Goal: Transaction & Acquisition: Book appointment/travel/reservation

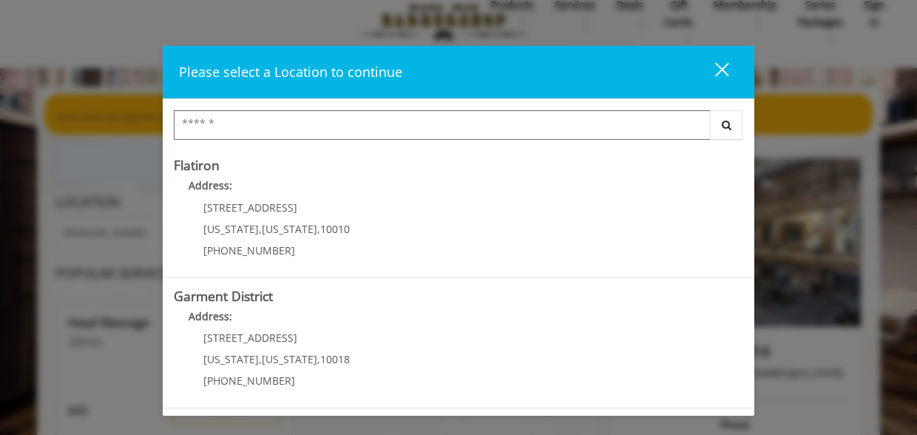
scroll to position [48, 0]
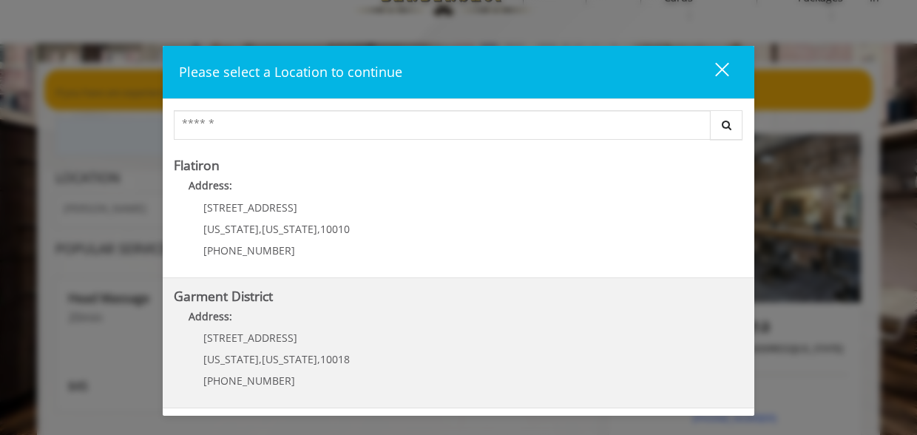
click at [348, 326] on District "Address:" at bounding box center [459, 321] width 570 height 24
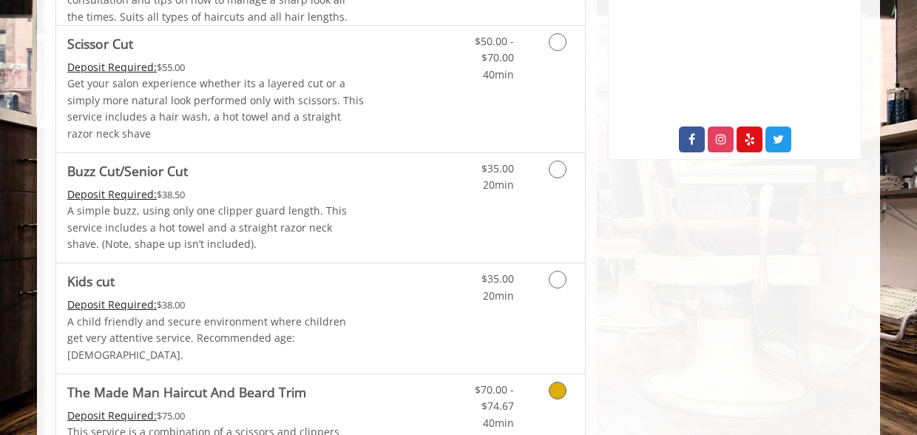
scroll to position [733, 0]
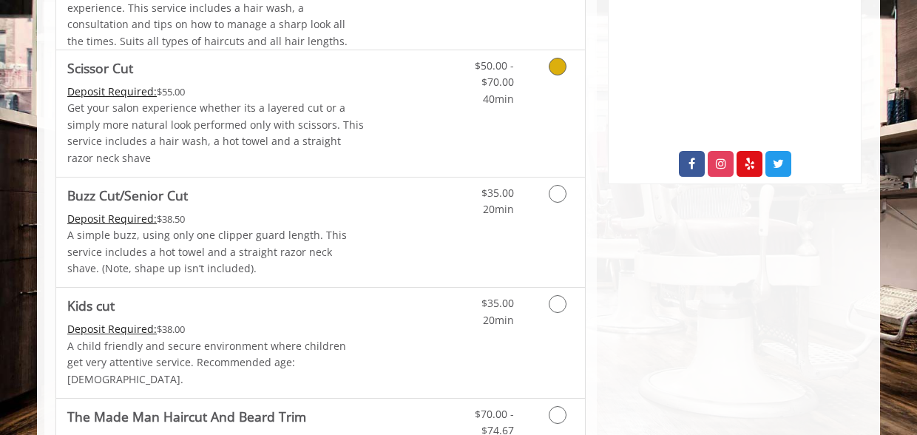
click at [548, 92] on link "Grooming services" at bounding box center [555, 78] width 38 height 57
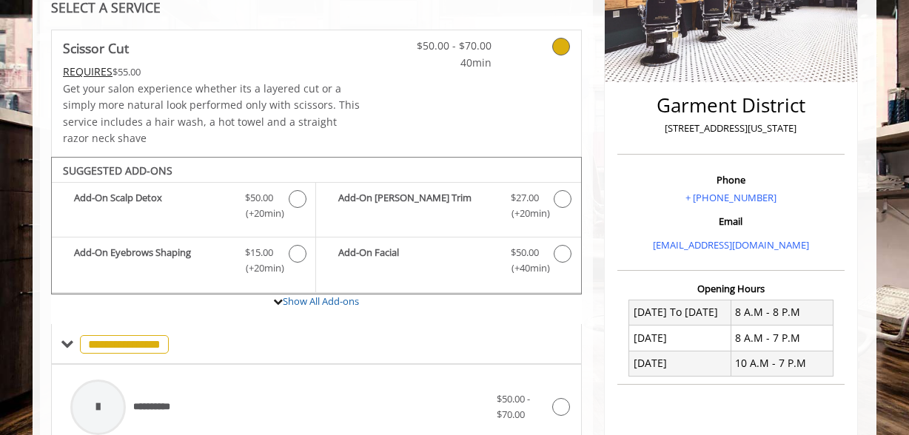
scroll to position [206, 0]
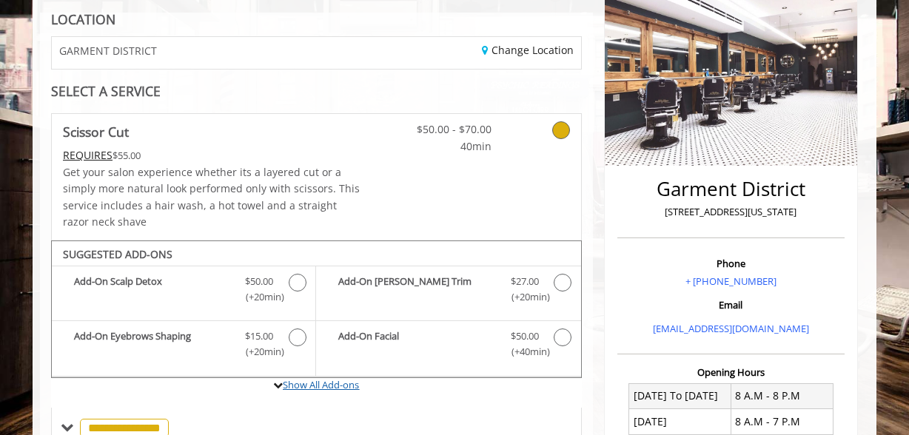
click at [327, 381] on link "Show All Add-ons" at bounding box center [321, 384] width 76 height 13
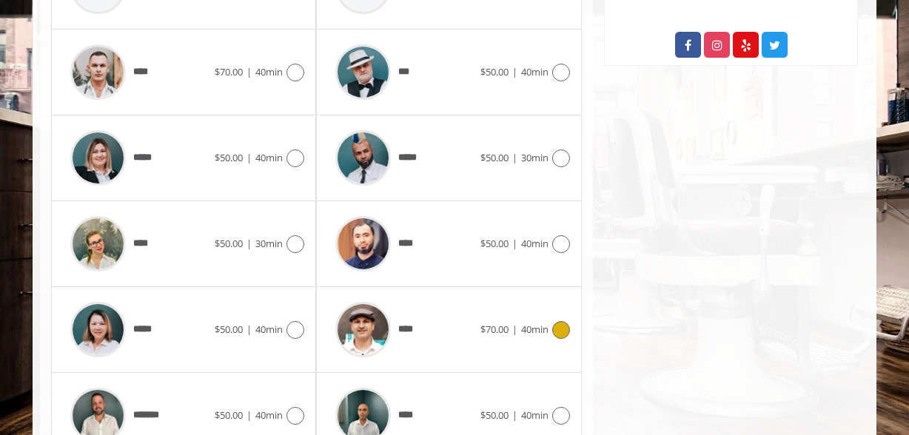
scroll to position [849, 0]
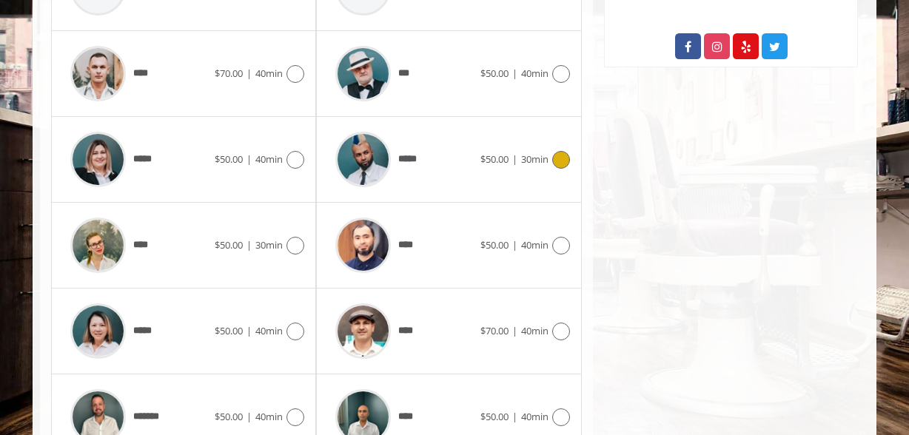
click at [440, 147] on div "*****" at bounding box center [404, 159] width 152 height 70
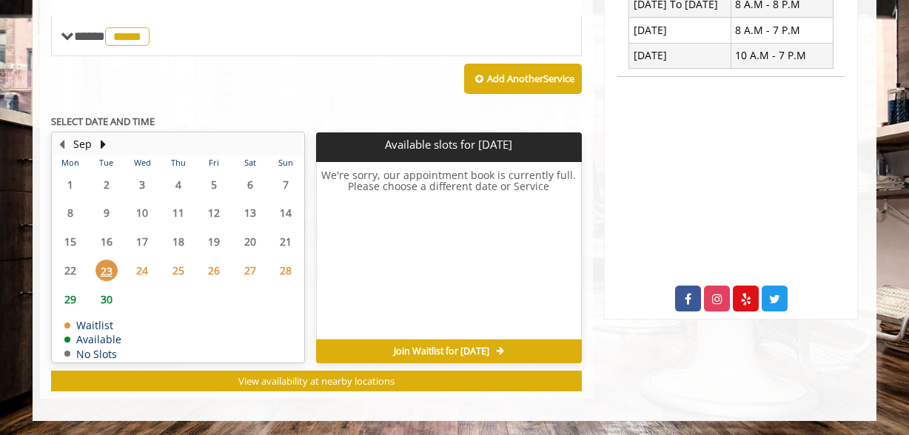
scroll to position [593, 0]
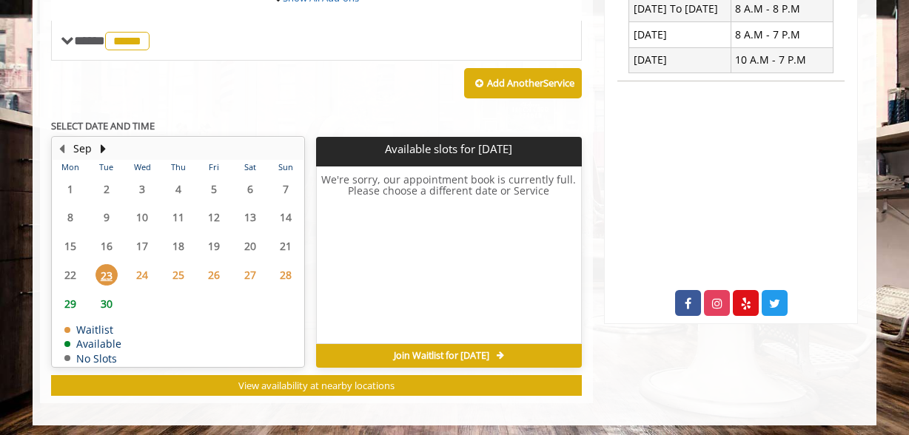
click at [222, 276] on span "26" at bounding box center [214, 274] width 22 height 21
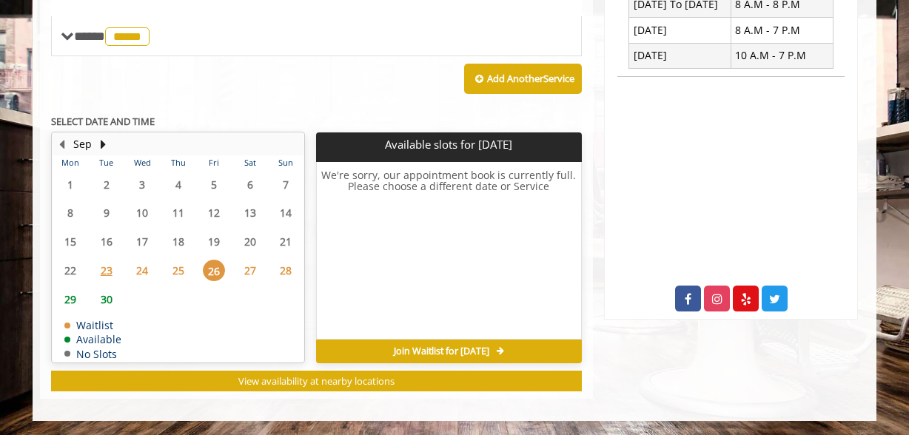
scroll to position [589, 0]
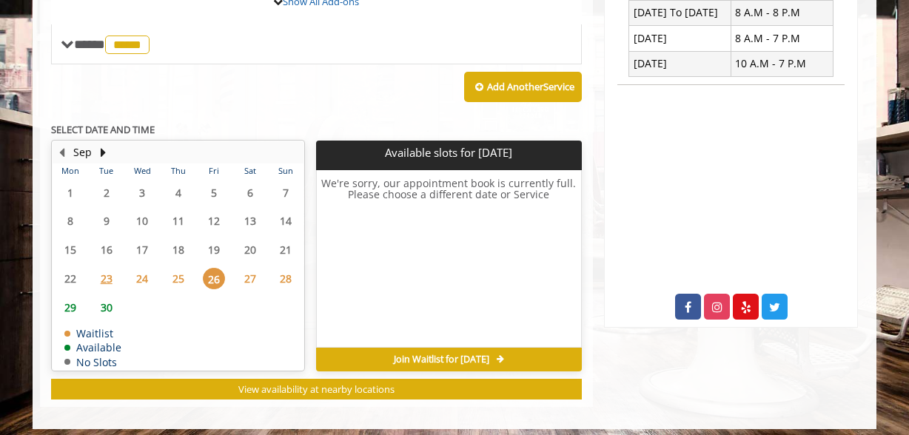
click at [181, 277] on span "25" at bounding box center [178, 278] width 22 height 21
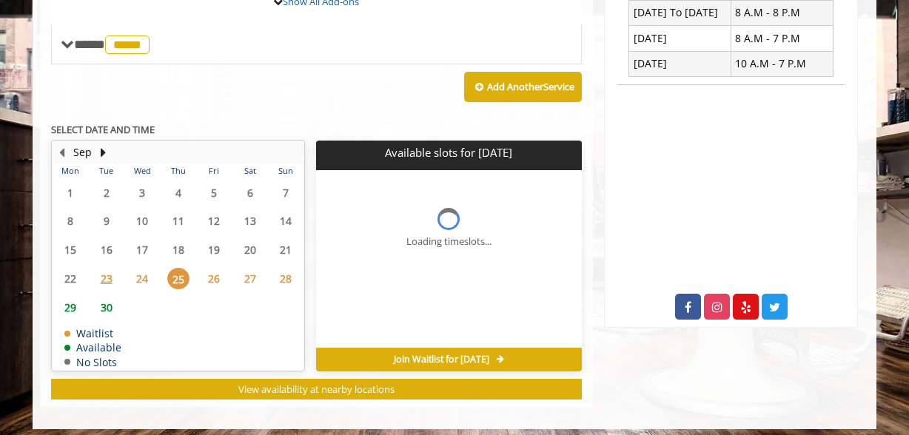
scroll to position [597, 0]
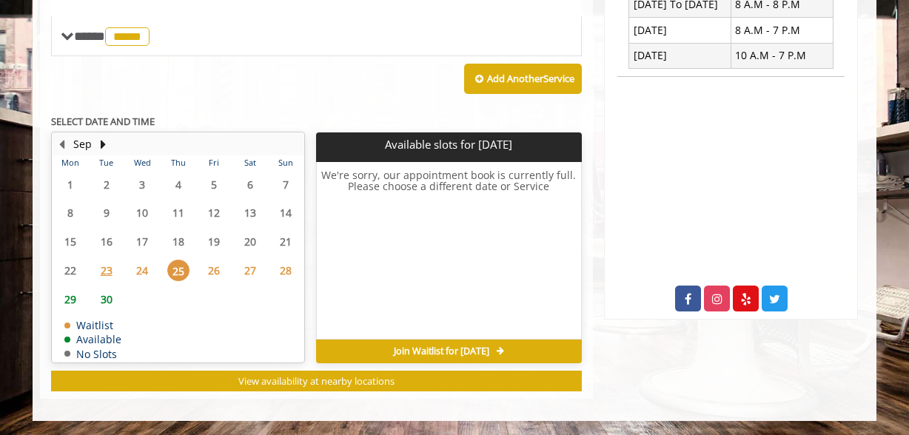
click at [146, 276] on span "24" at bounding box center [142, 270] width 22 height 21
click at [220, 273] on span "26" at bounding box center [214, 270] width 22 height 21
click at [394, 350] on span "Join Waitlist for [DATE]" at bounding box center [441, 352] width 95 height 12
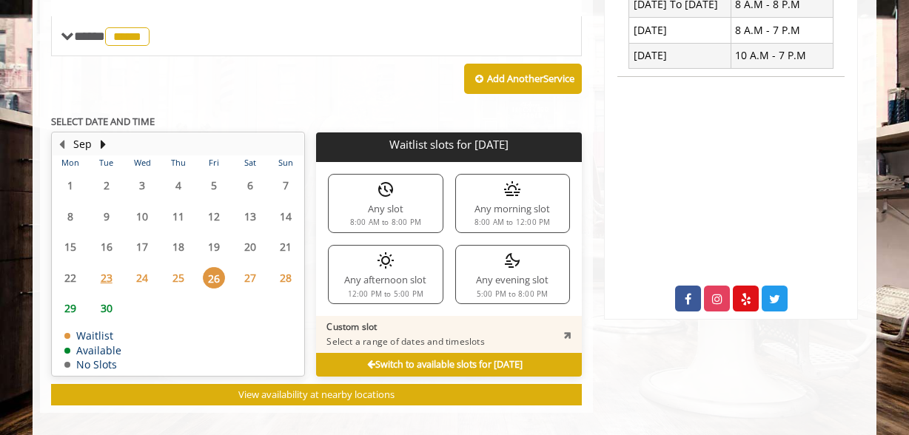
click at [411, 269] on div "Any afternoon slot 12:00 PM to 5:00 PM" at bounding box center [385, 274] width 115 height 59
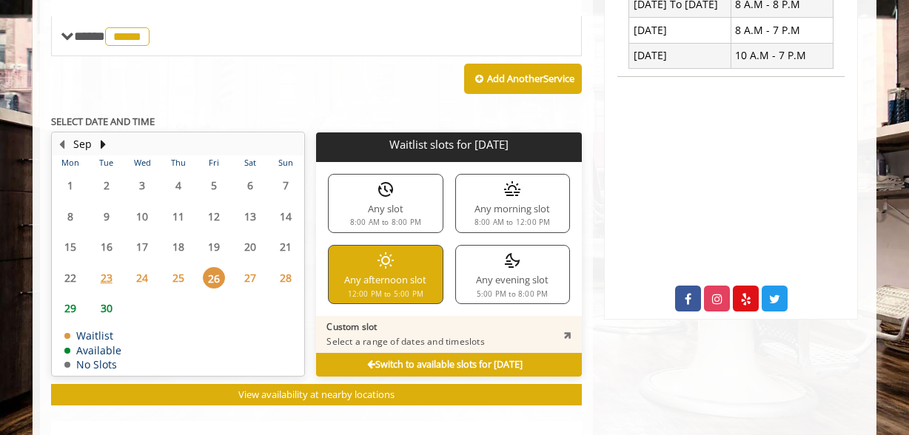
click at [498, 287] on div "Any evening slot 5:00 PM to 8:00 PM" at bounding box center [512, 274] width 115 height 59
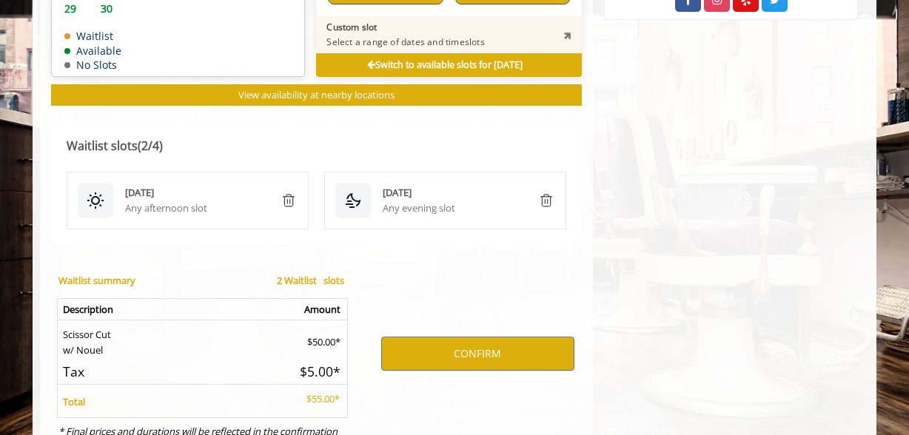
scroll to position [960, 0]
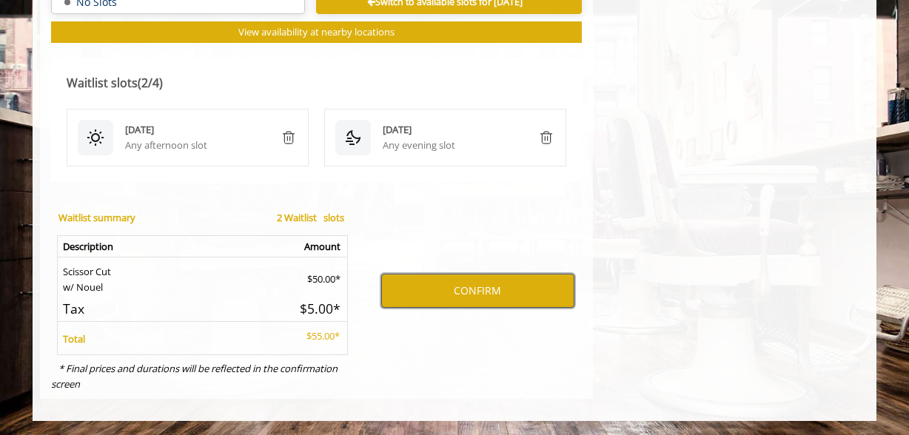
click at [463, 289] on button "CONFIRM" at bounding box center [477, 291] width 193 height 34
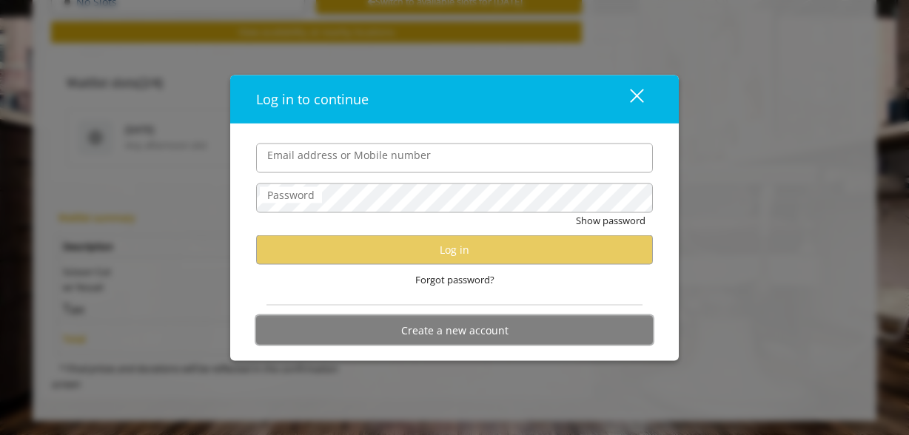
click at [468, 338] on button "Create a new account" at bounding box center [454, 330] width 397 height 29
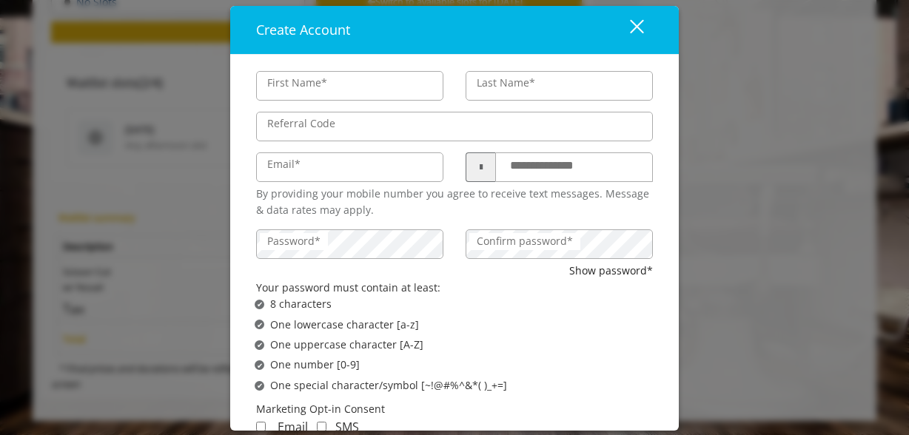
click at [357, 88] on input "First Name*" at bounding box center [349, 86] width 187 height 30
type input "*****"
click at [529, 87] on label "Last Name*" at bounding box center [505, 83] width 73 height 16
click at [529, 87] on input "Last Name*" at bounding box center [558, 86] width 187 height 30
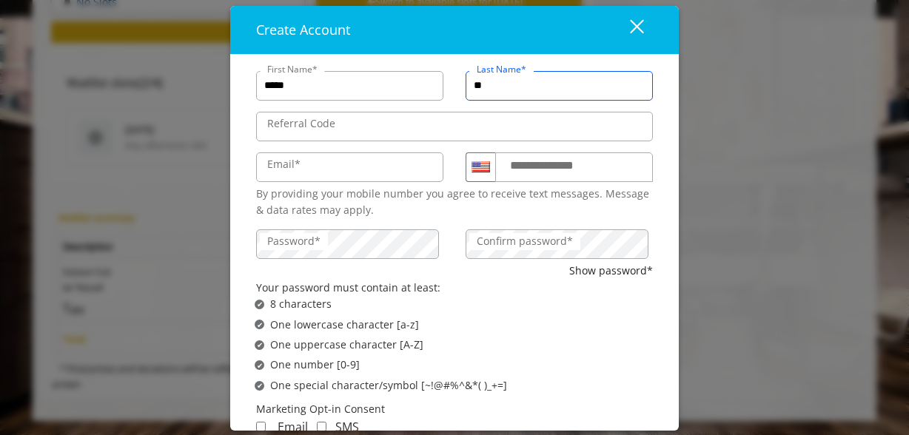
scroll to position [0, 0]
type input "*********"
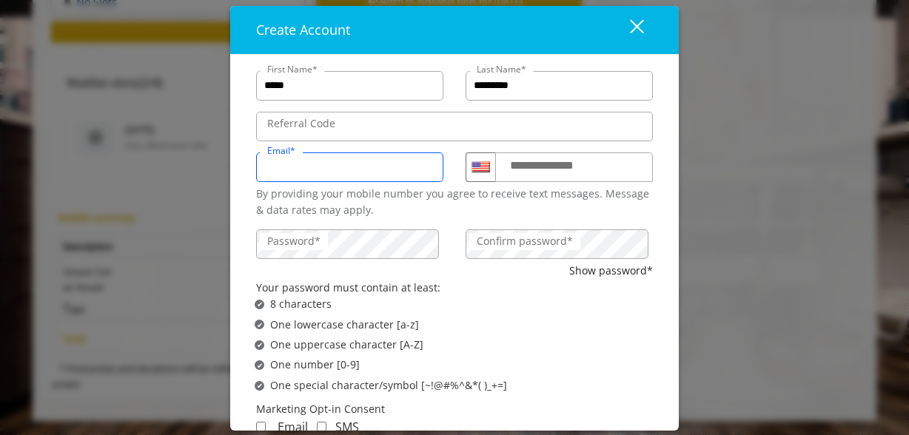
click at [334, 172] on input "Email*" at bounding box center [349, 167] width 187 height 30
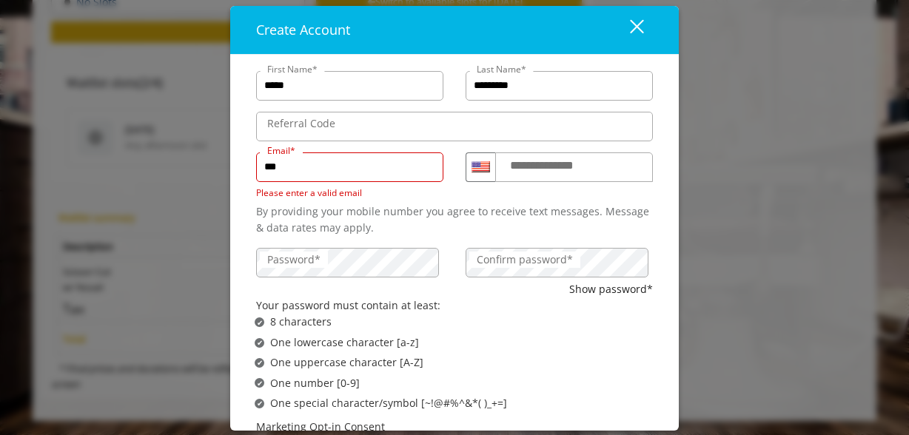
type input "**********"
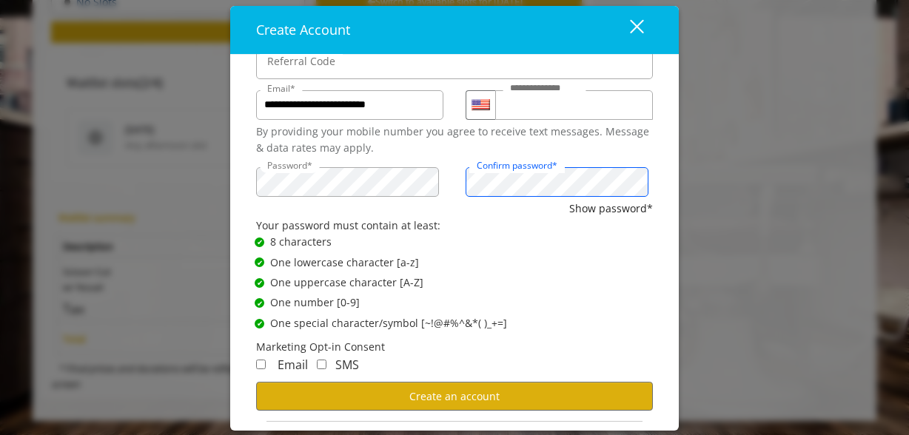
scroll to position [110, 0]
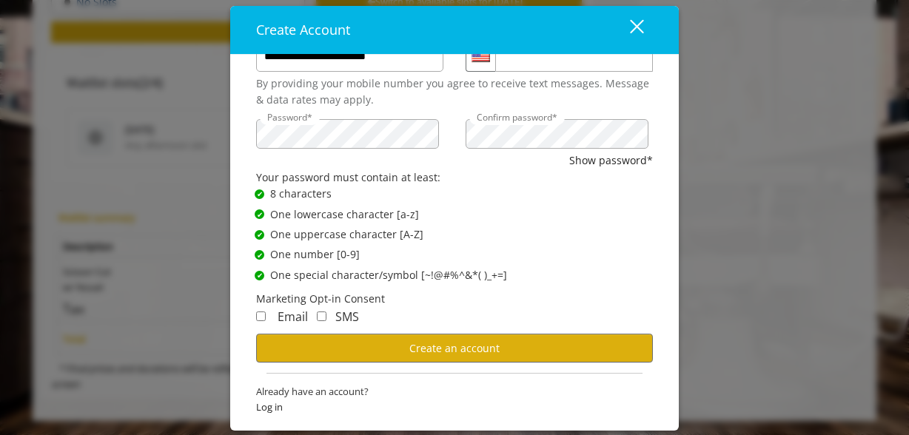
click at [292, 331] on div "Email SMS" at bounding box center [454, 321] width 397 height 27
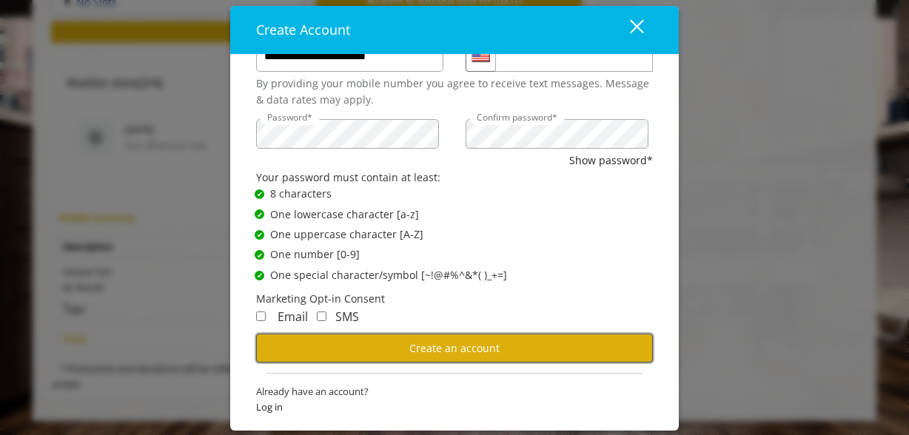
click at [305, 360] on button "Create an account" at bounding box center [454, 348] width 397 height 29
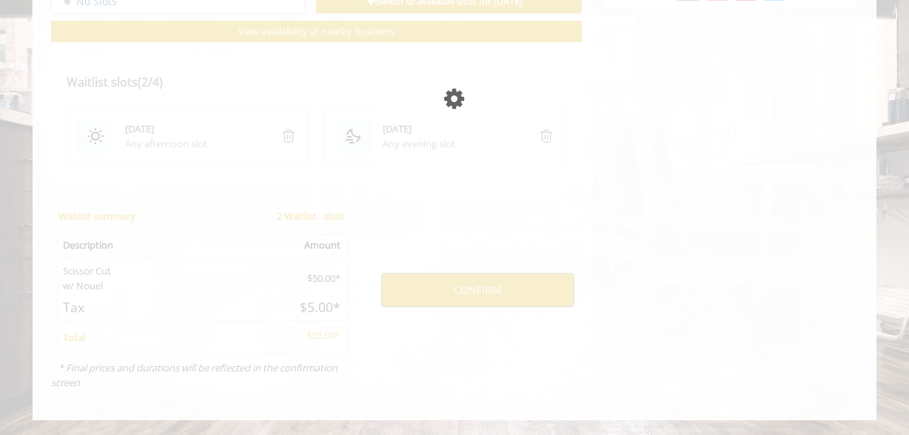
scroll to position [907, 0]
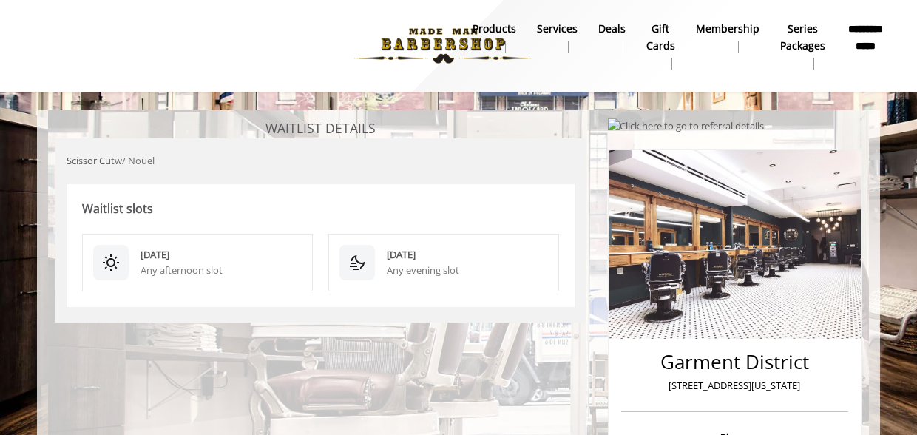
click at [733, 30] on b "Membership" at bounding box center [728, 29] width 64 height 16
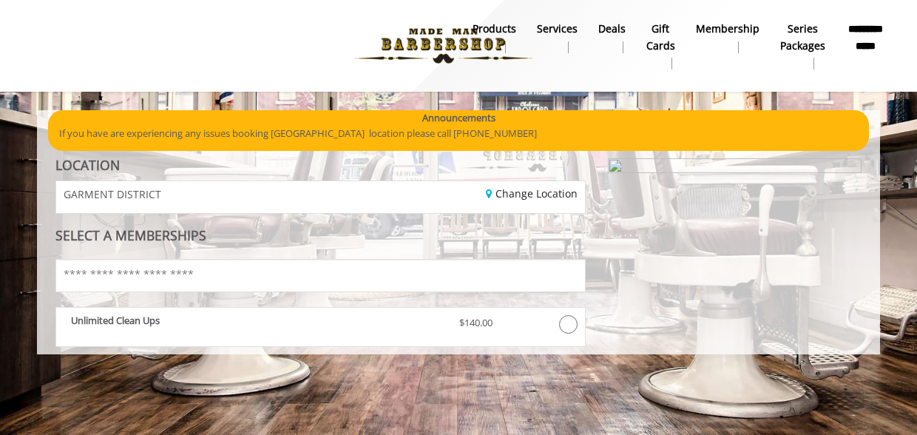
click at [801, 44] on b "Series packages" at bounding box center [803, 37] width 45 height 33
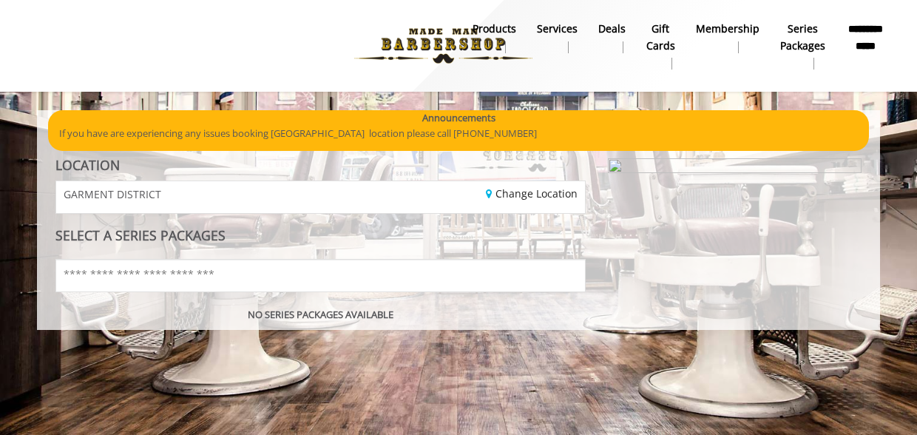
click at [472, 39] on link "products" at bounding box center [494, 37] width 64 height 38
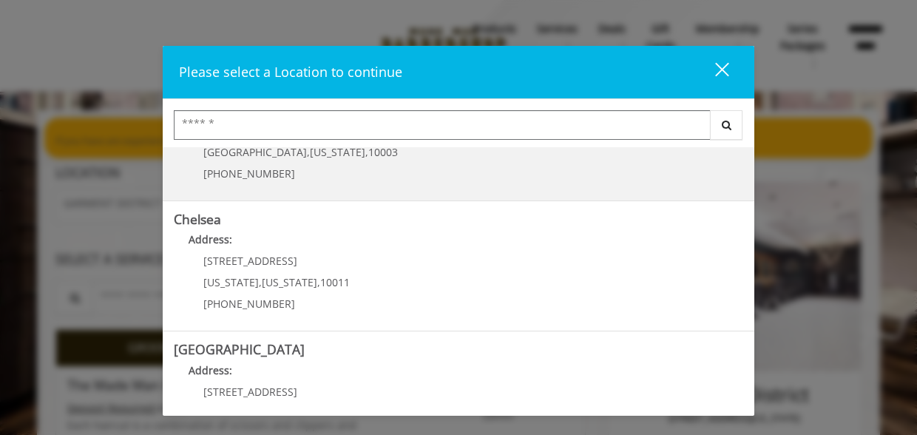
scroll to position [67, 0]
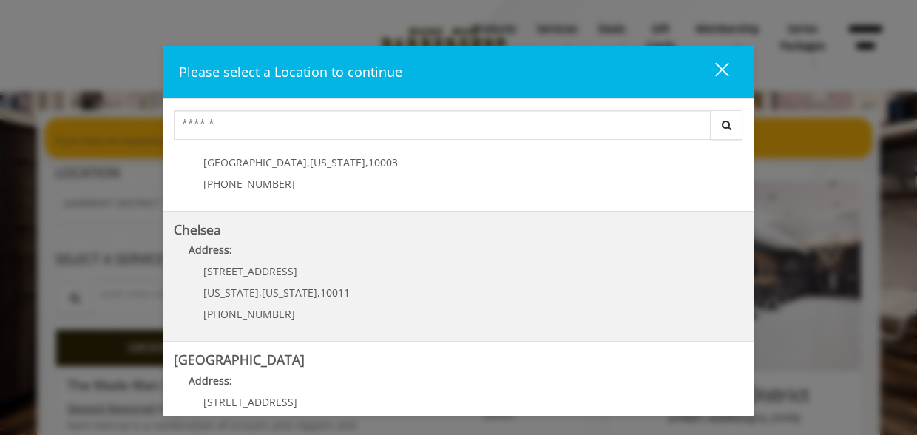
click at [361, 263] on p "Address:" at bounding box center [459, 254] width 570 height 24
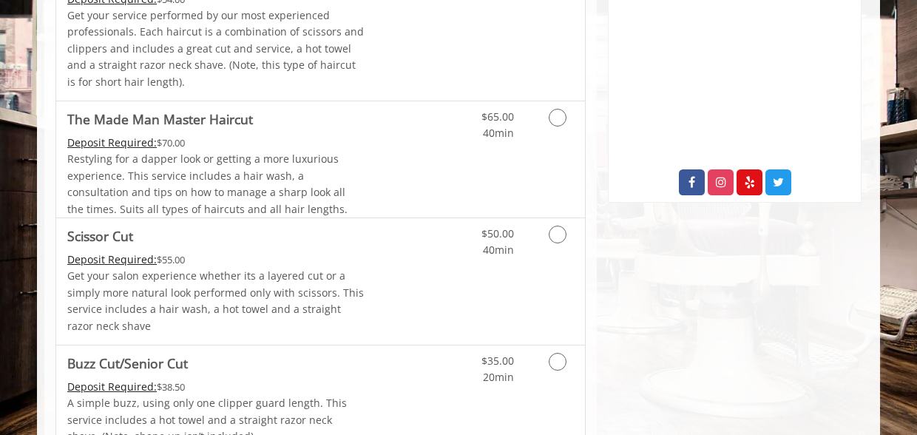
scroll to position [720, 0]
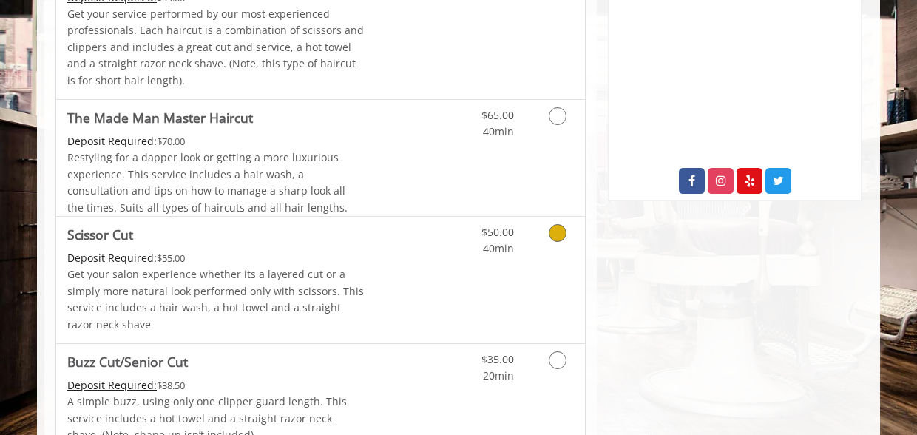
click at [427, 261] on link "Discounted Price" at bounding box center [409, 280] width 88 height 127
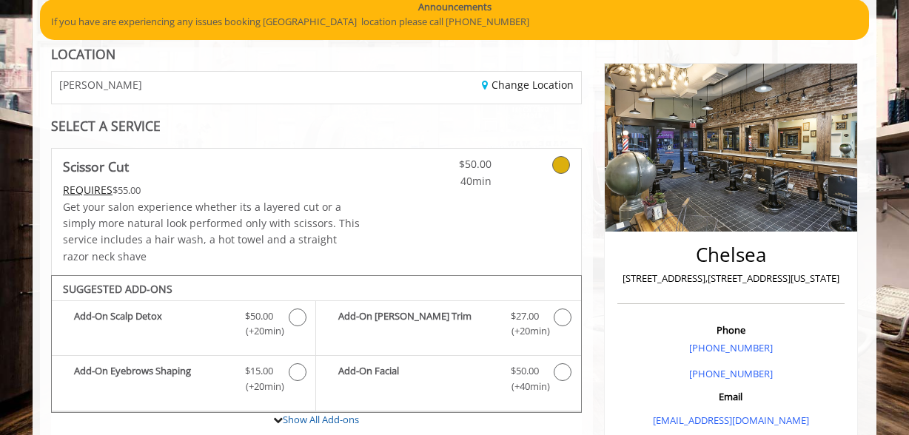
scroll to position [53, 0]
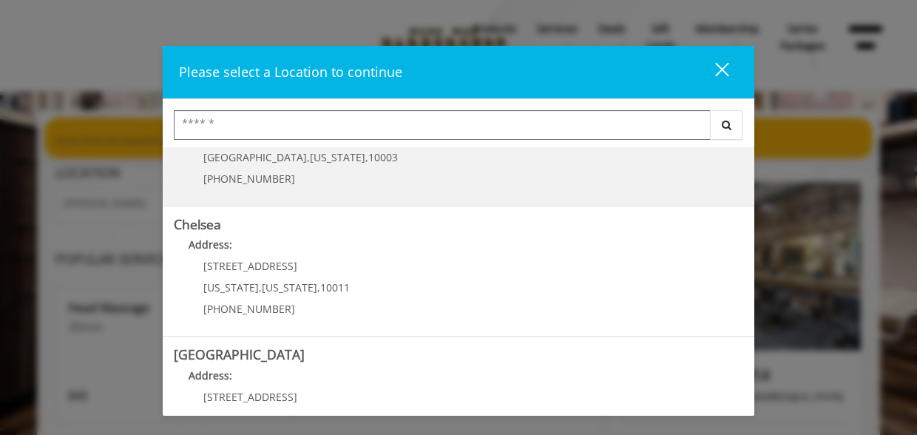
scroll to position [137, 0]
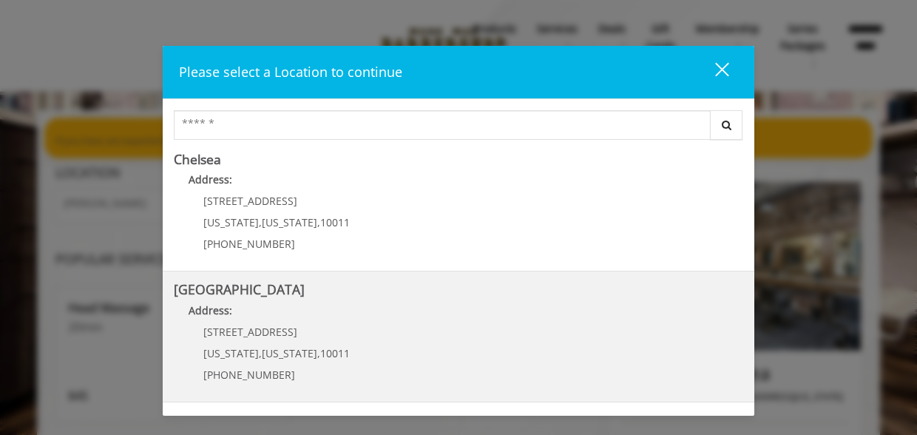
click at [335, 337] on p "[STREET_ADDRESS]" at bounding box center [276, 331] width 147 height 11
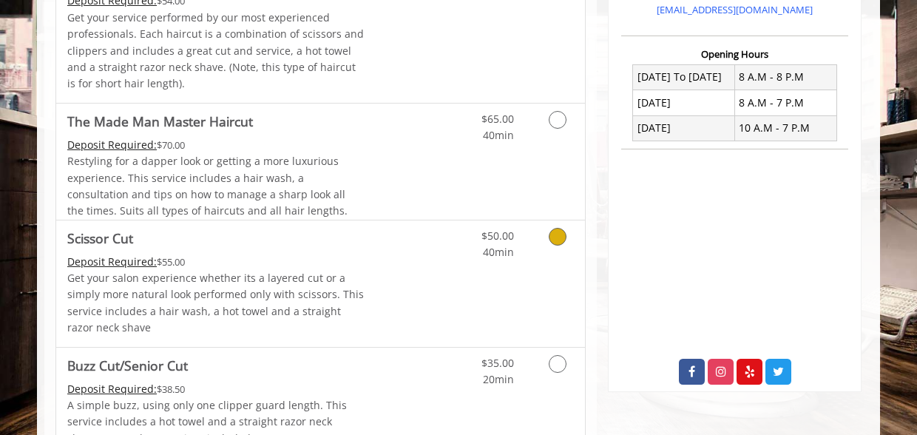
click at [405, 265] on link "Discounted Price" at bounding box center [409, 283] width 88 height 127
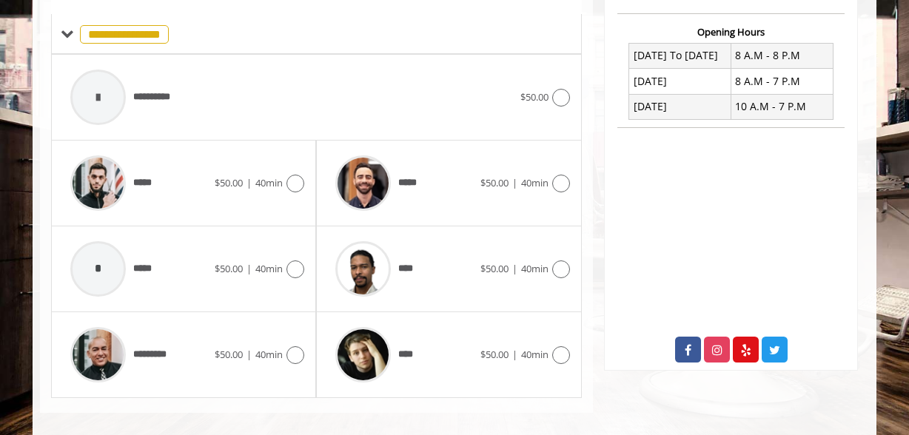
scroll to position [561, 0]
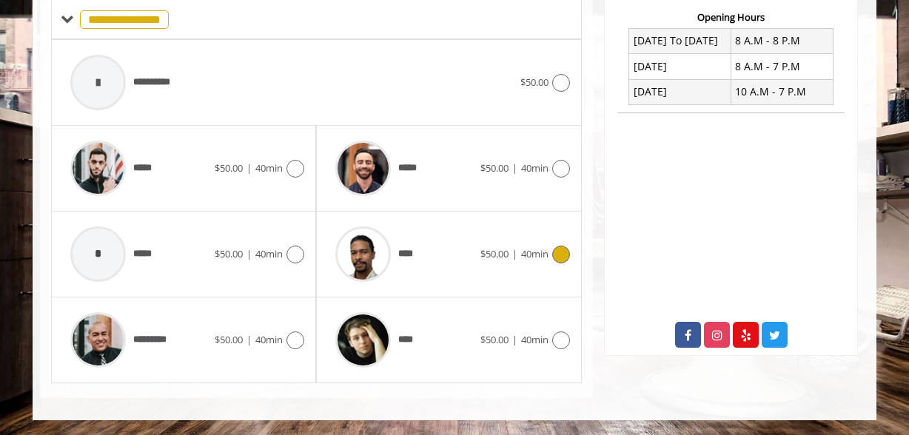
click at [442, 255] on div "****" at bounding box center [404, 254] width 152 height 70
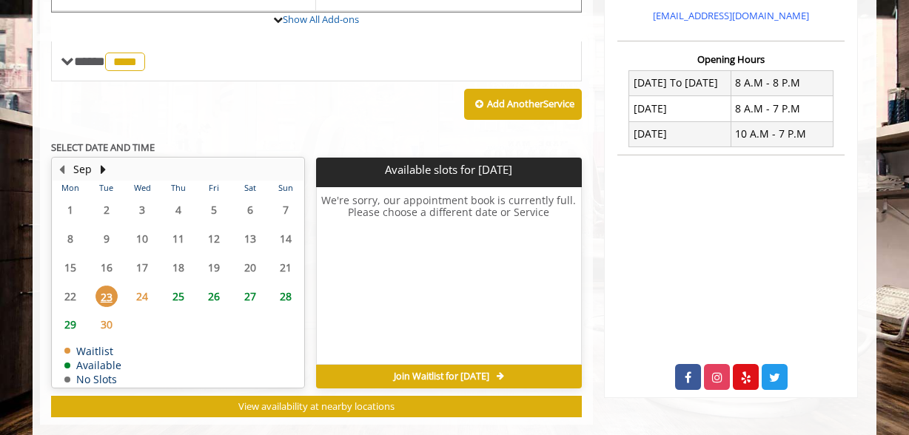
scroll to position [516, 0]
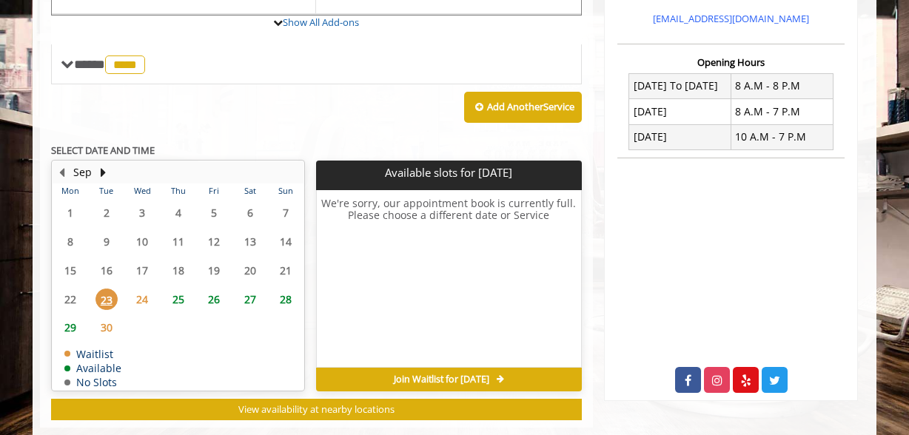
click at [212, 306] on span "26" at bounding box center [214, 299] width 22 height 21
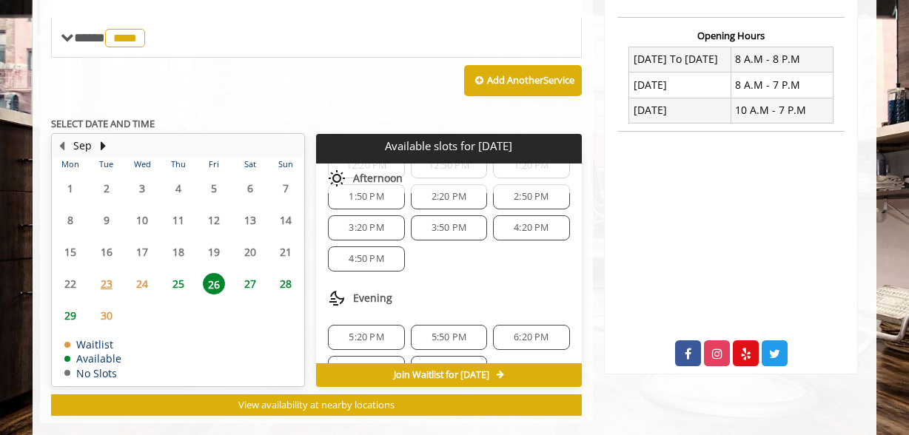
scroll to position [161, 0]
click at [379, 265] on div "4:50 PM" at bounding box center [366, 259] width 76 height 25
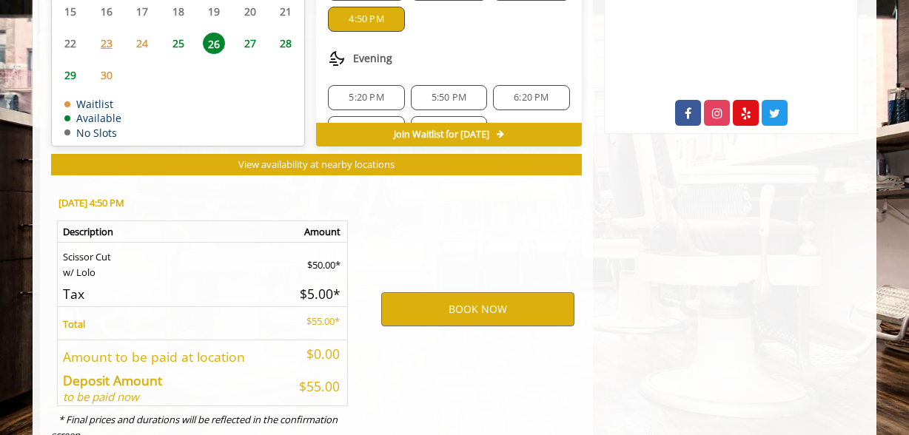
scroll to position [834, 0]
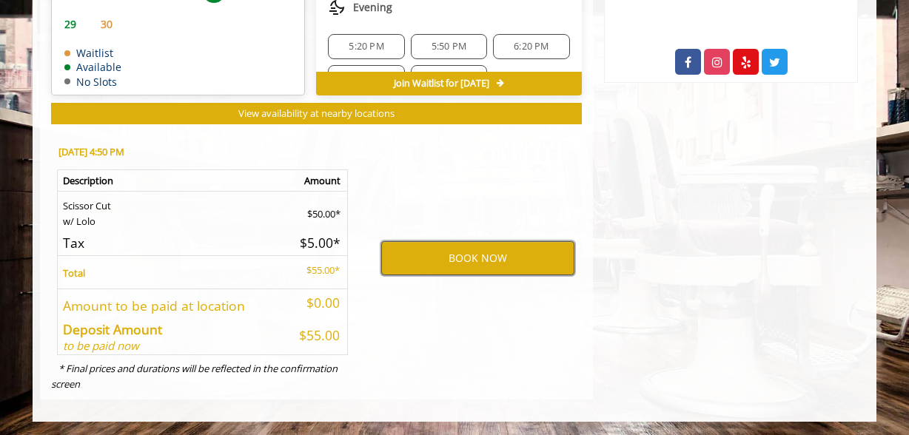
click at [419, 263] on button "BOOK NOW" at bounding box center [477, 258] width 193 height 34
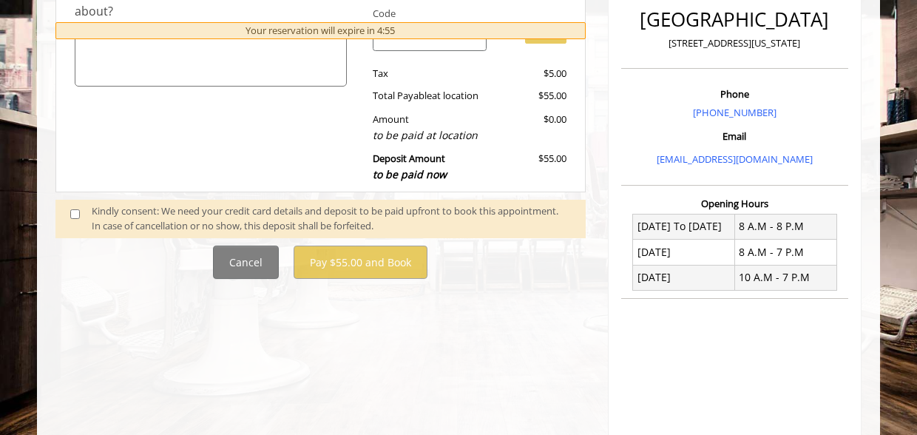
scroll to position [387, 0]
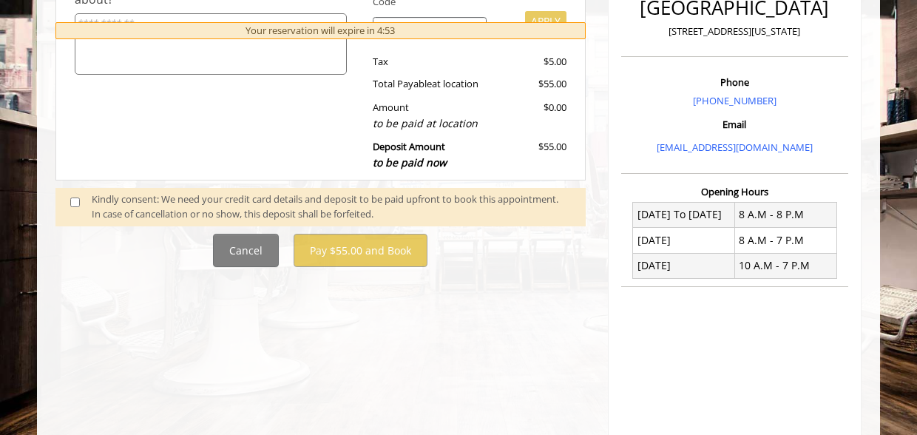
click at [81, 201] on span at bounding box center [81, 207] width 44 height 31
click at [70, 202] on span at bounding box center [81, 207] width 44 height 31
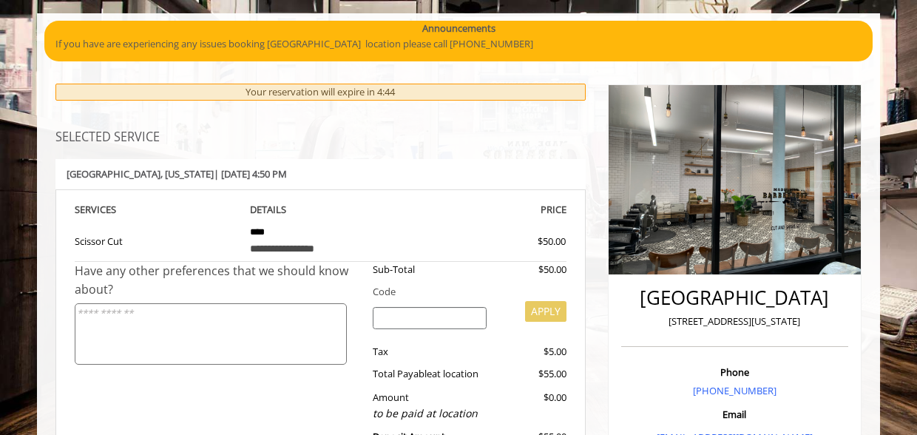
scroll to position [0, 0]
